Goal: Information Seeking & Learning: Check status

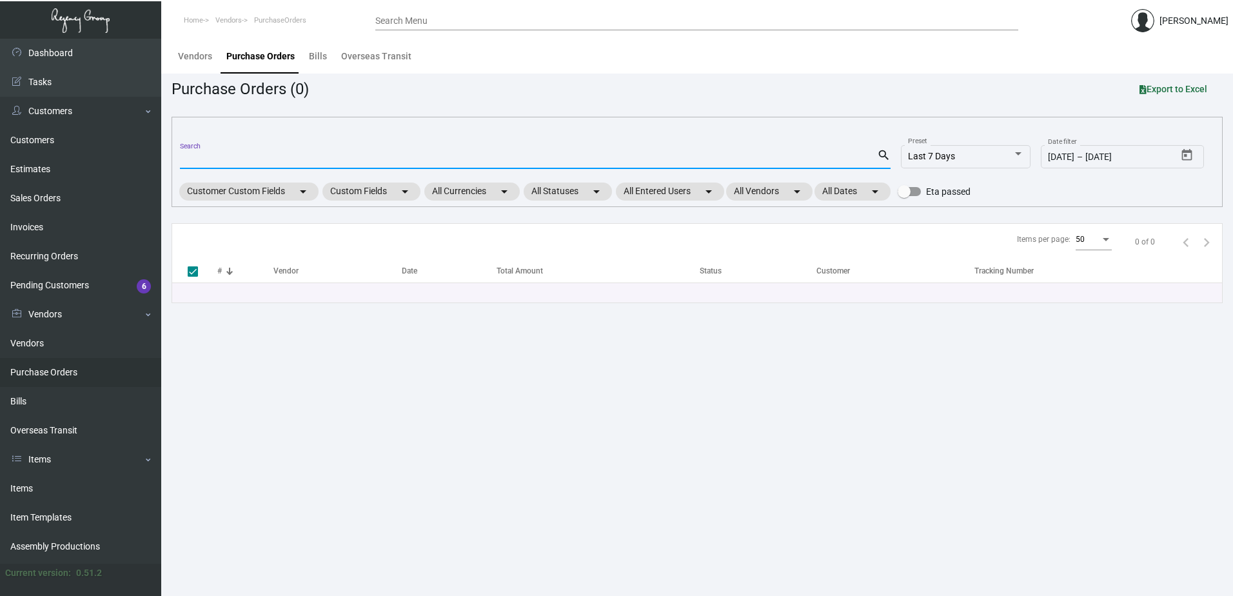
click at [275, 155] on input "Search" at bounding box center [528, 159] width 697 height 10
type input "94088"
checkbox input "false"
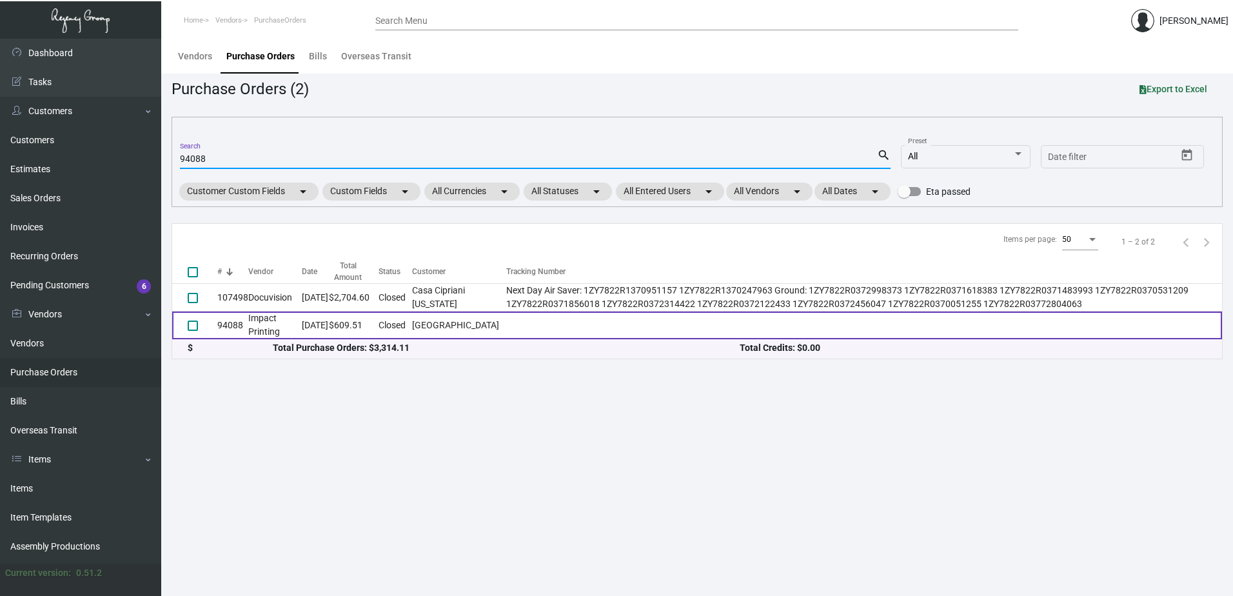
type input "94088"
click at [379, 325] on td "$609.51" at bounding box center [354, 326] width 50 height 28
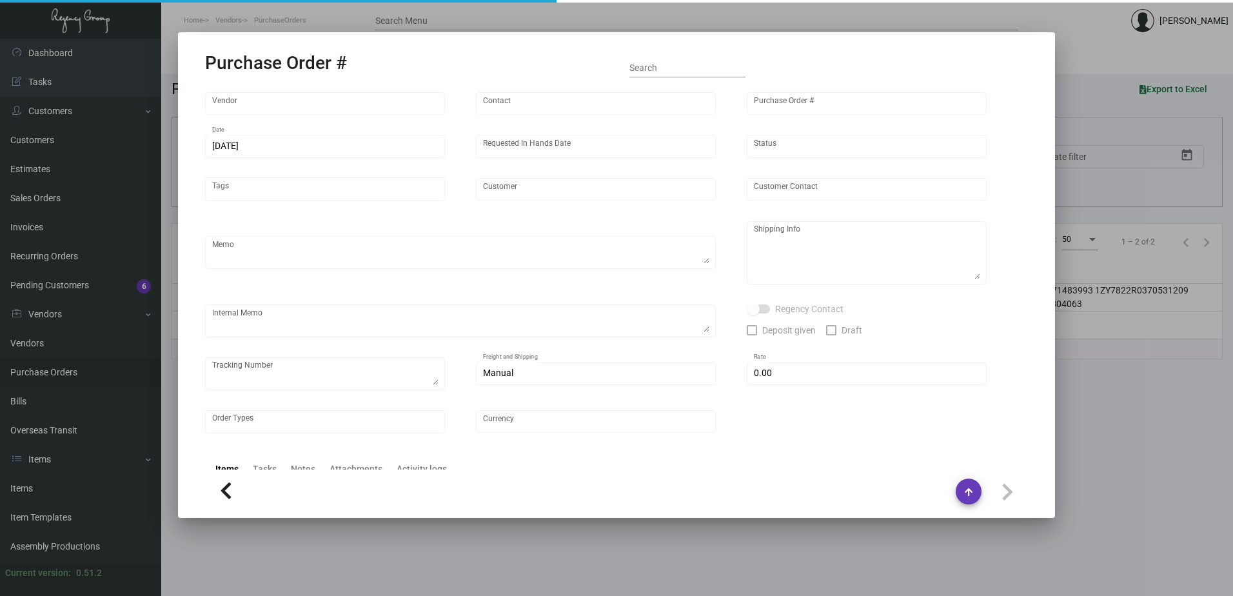
type input "Impact Printing"
type input "[PERSON_NAME]"
type input "94088"
type input "[DATE]"
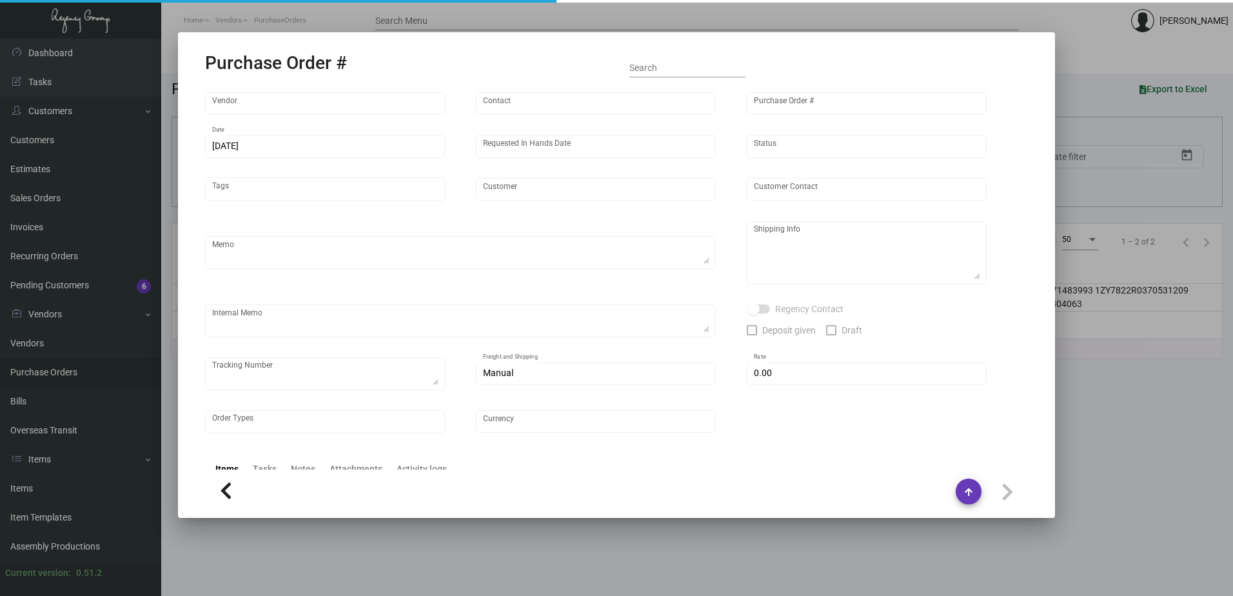
type input "[GEOGRAPHIC_DATA]"
type input "[PERSON_NAME]"
type textarea "[GEOGRAPHIC_DATA] - [PERSON_NAME][GEOGRAPHIC_DATA][STREET_ADDRESS][US_STATE]"
type input "$ 0.00"
type input "United States Dollar $"
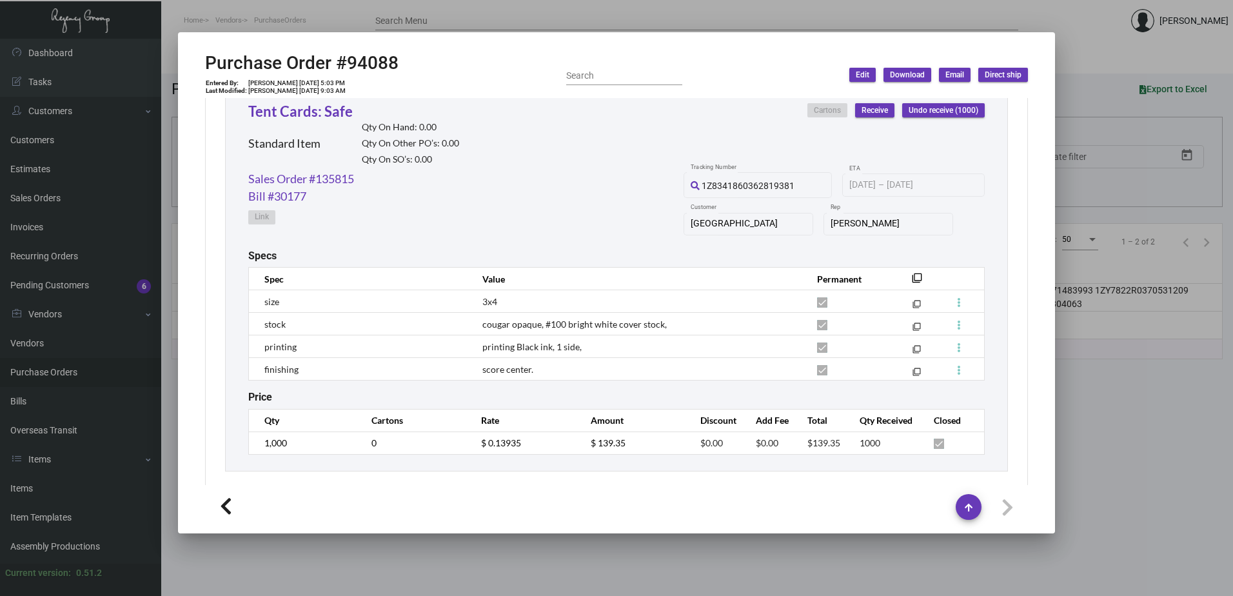
scroll to position [1447, 0]
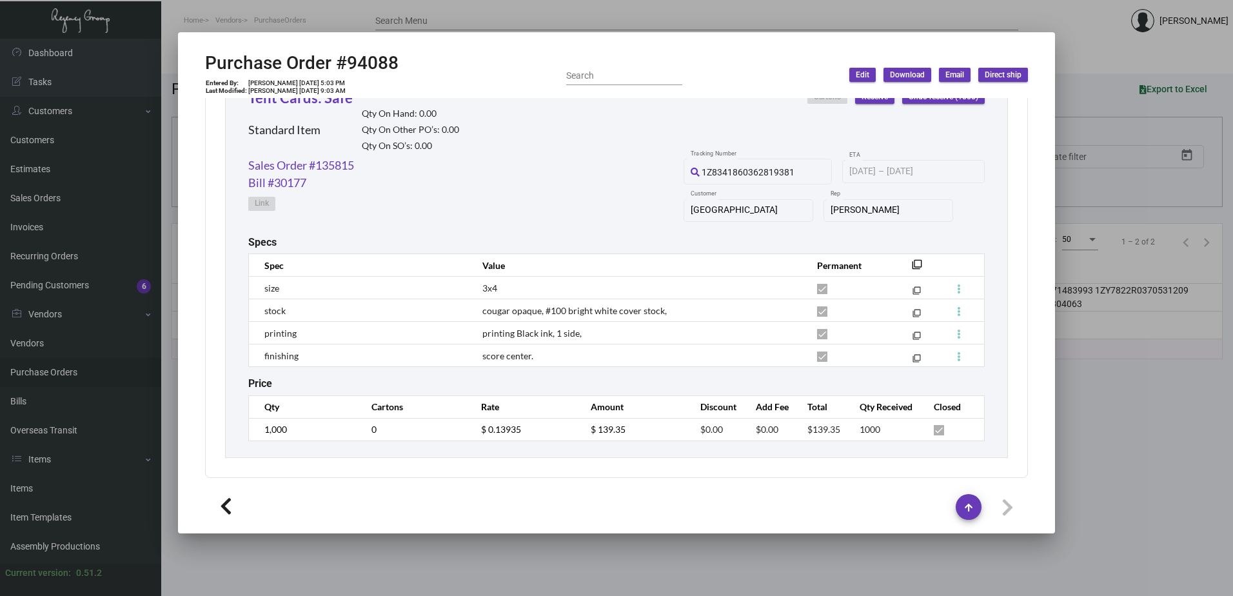
click at [400, 30] on div at bounding box center [616, 298] width 1233 height 596
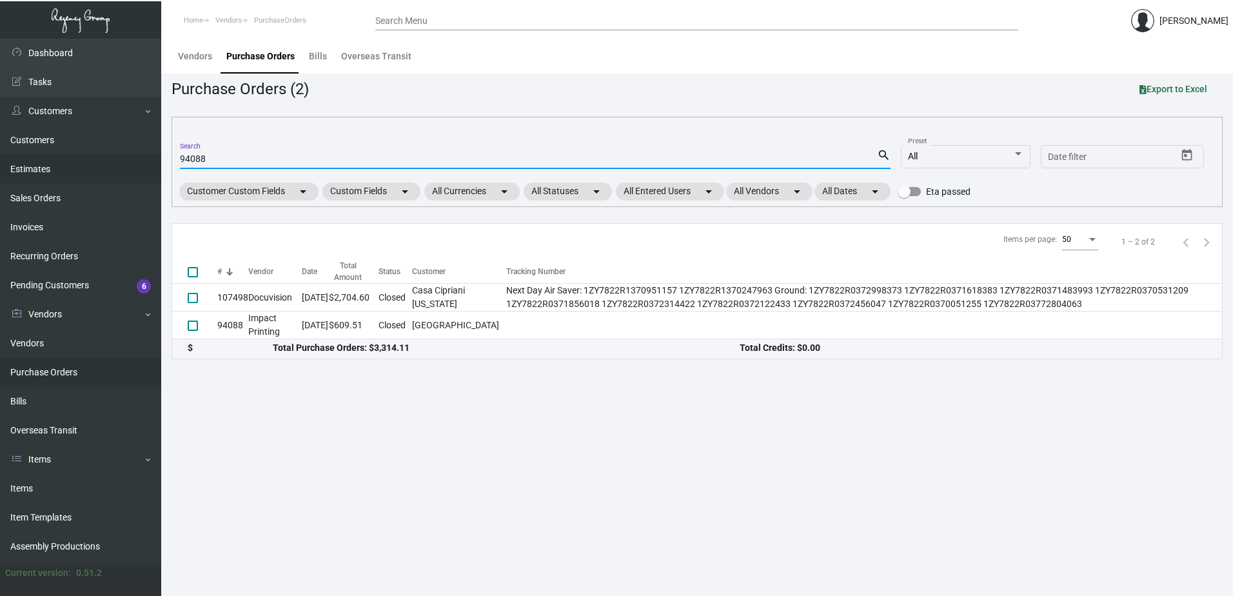
drag, startPoint x: 210, startPoint y: 159, endPoint x: 115, endPoint y: 158, distance: 95.5
click at [115, 158] on div "Dashboard Dashboard Tasks Customers Customers Estimates Sales Orders Invoices R…" at bounding box center [616, 317] width 1233 height 557
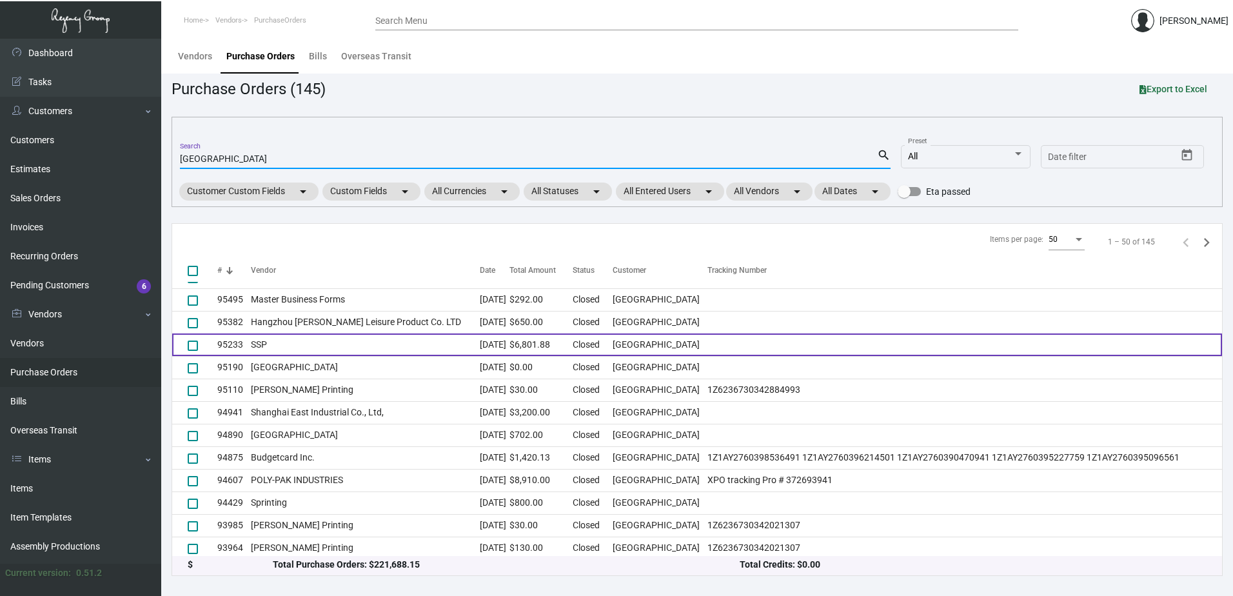
scroll to position [856, 0]
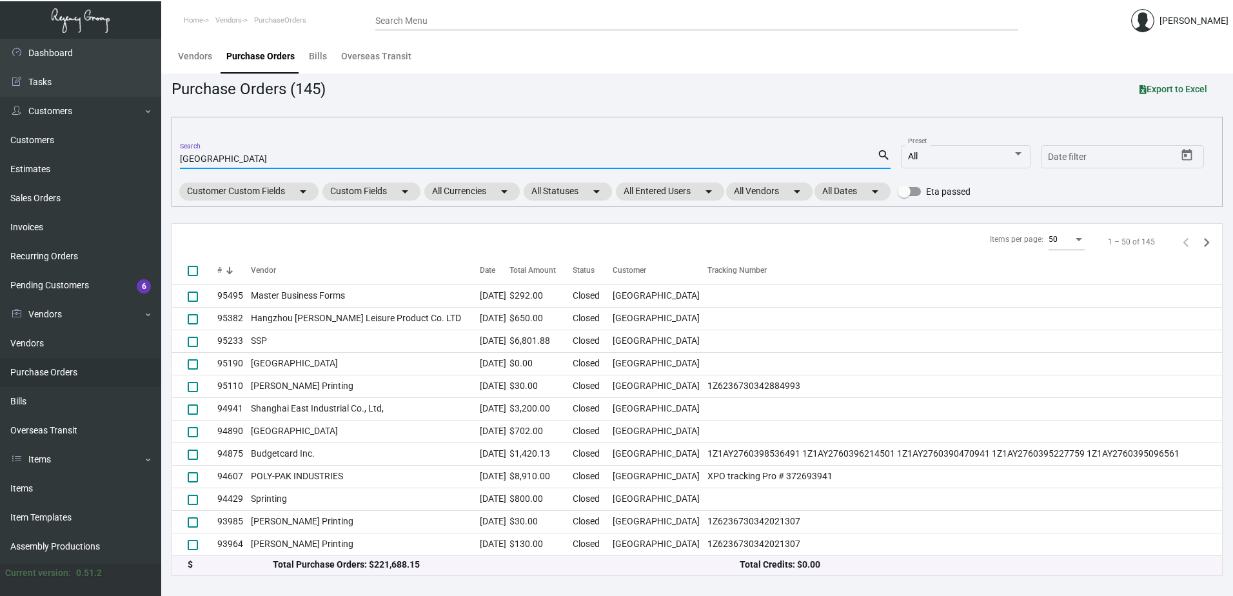
click at [356, 155] on input "[GEOGRAPHIC_DATA]" at bounding box center [528, 159] width 697 height 10
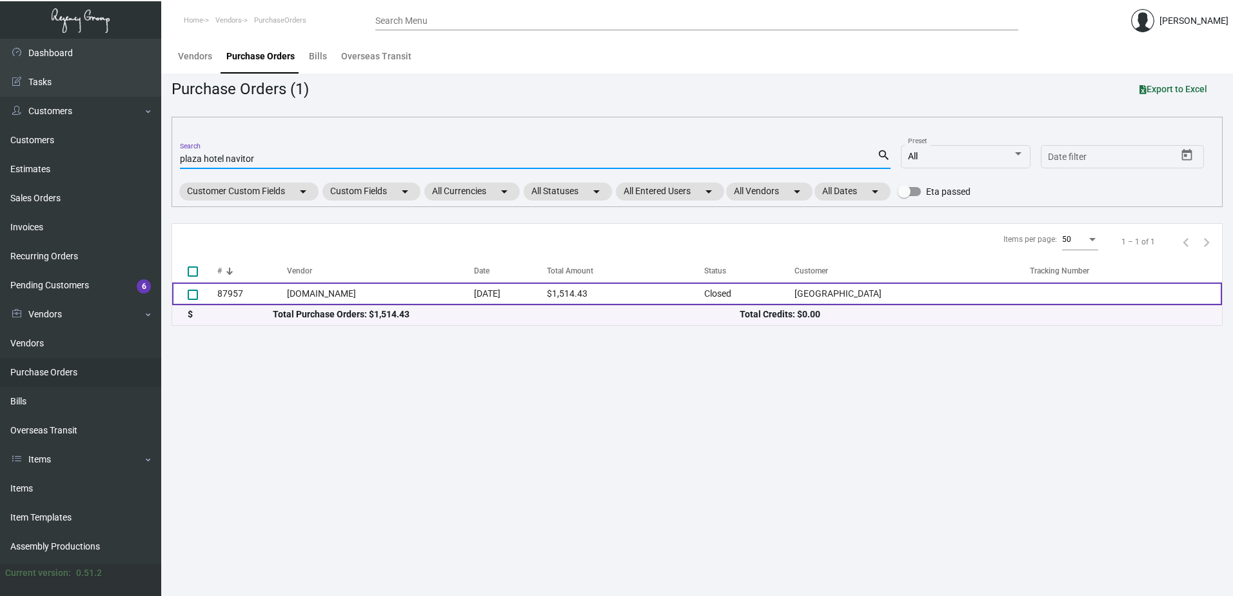
type input "plaza hotel navitor"
click at [352, 292] on td "[DOMAIN_NAME]" at bounding box center [380, 294] width 186 height 23
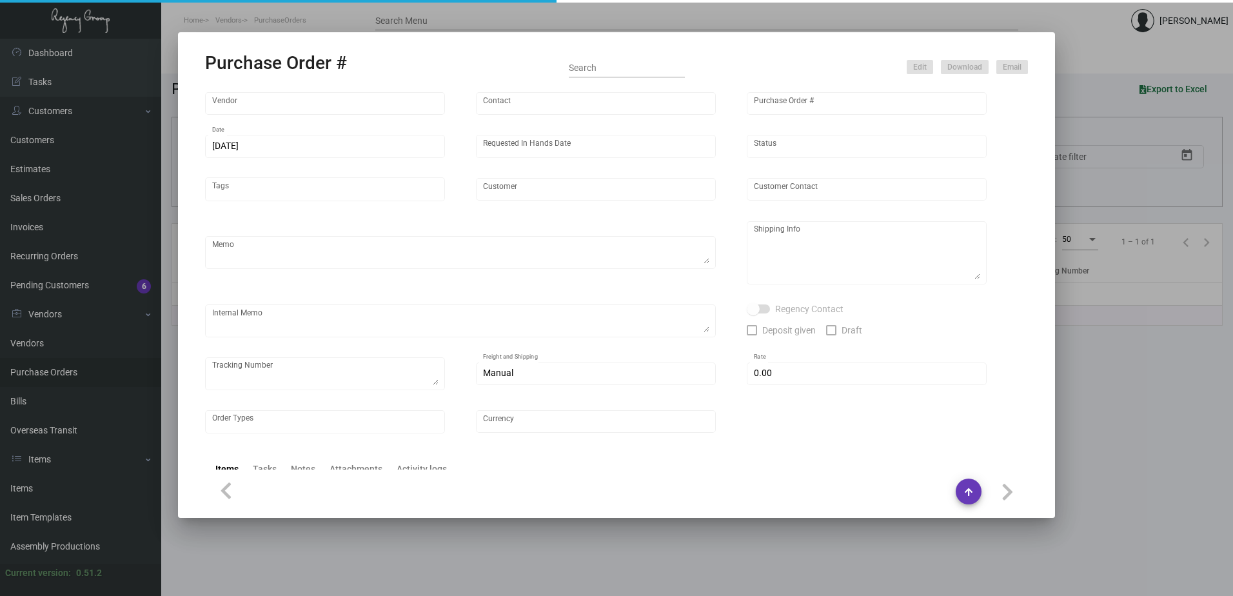
type input "[DOMAIN_NAME]"
type input "MISSING INFO MISSING INFO"
type input "87957"
type input "[DATE]"
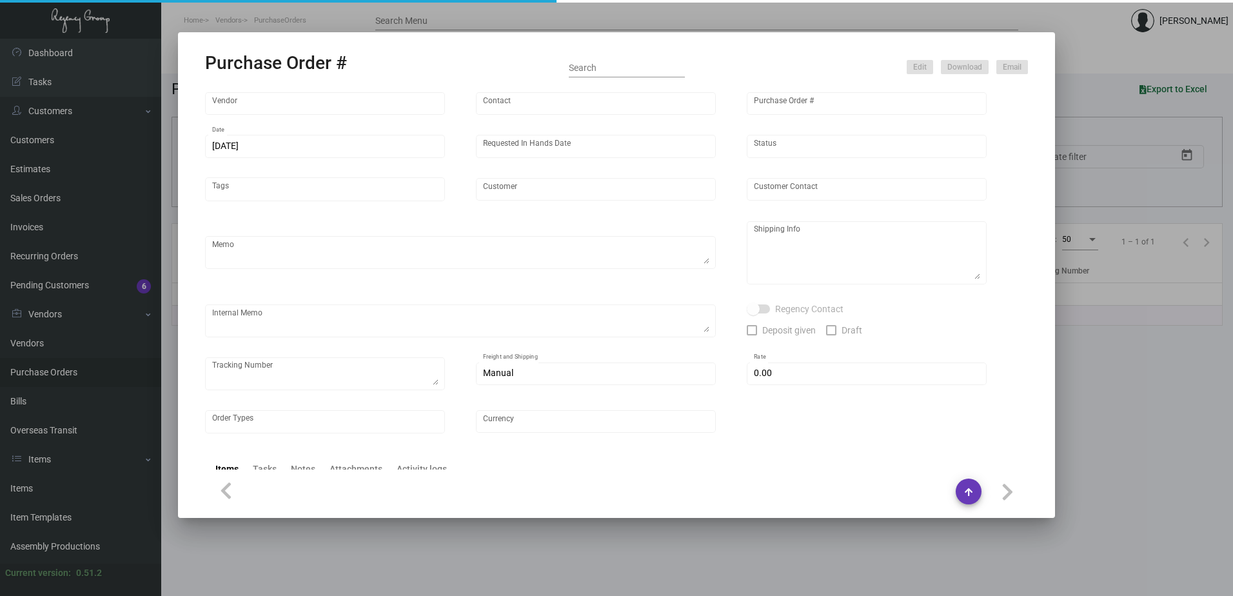
type input "[GEOGRAPHIC_DATA]"
type textarea "Regency Group NJ [PERSON_NAME] [STREET_ADDRESS]"
checkbox input "true"
type input "$ 0.00"
type input "United States Dollar $"
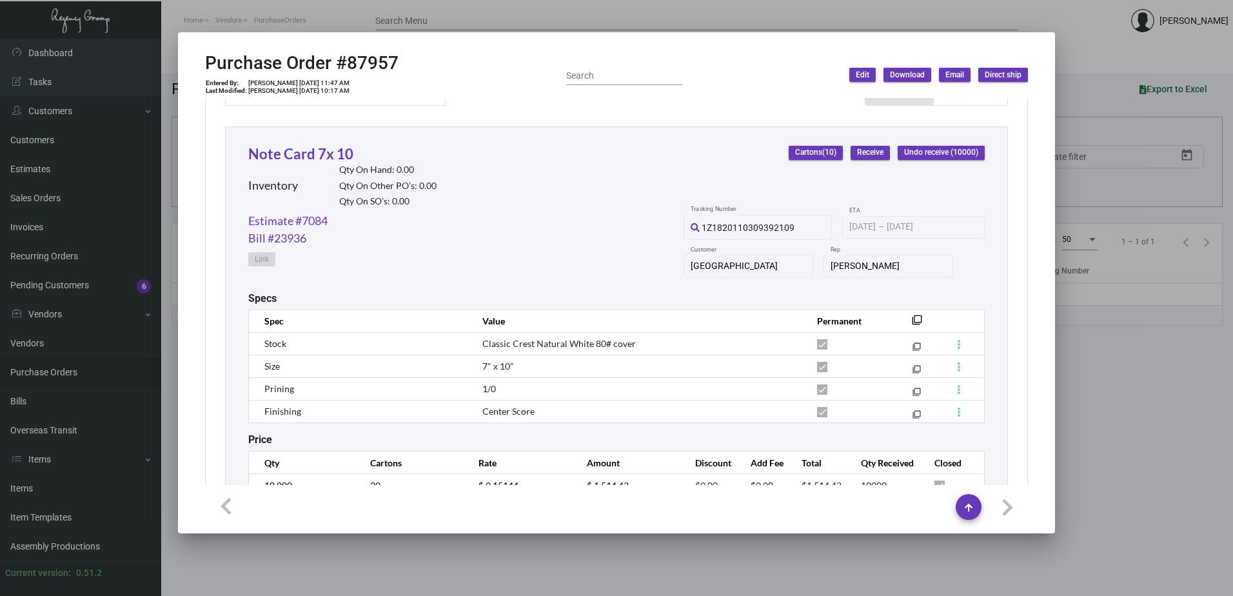
scroll to position [566, 0]
